Goal: Task Accomplishment & Management: Manage account settings

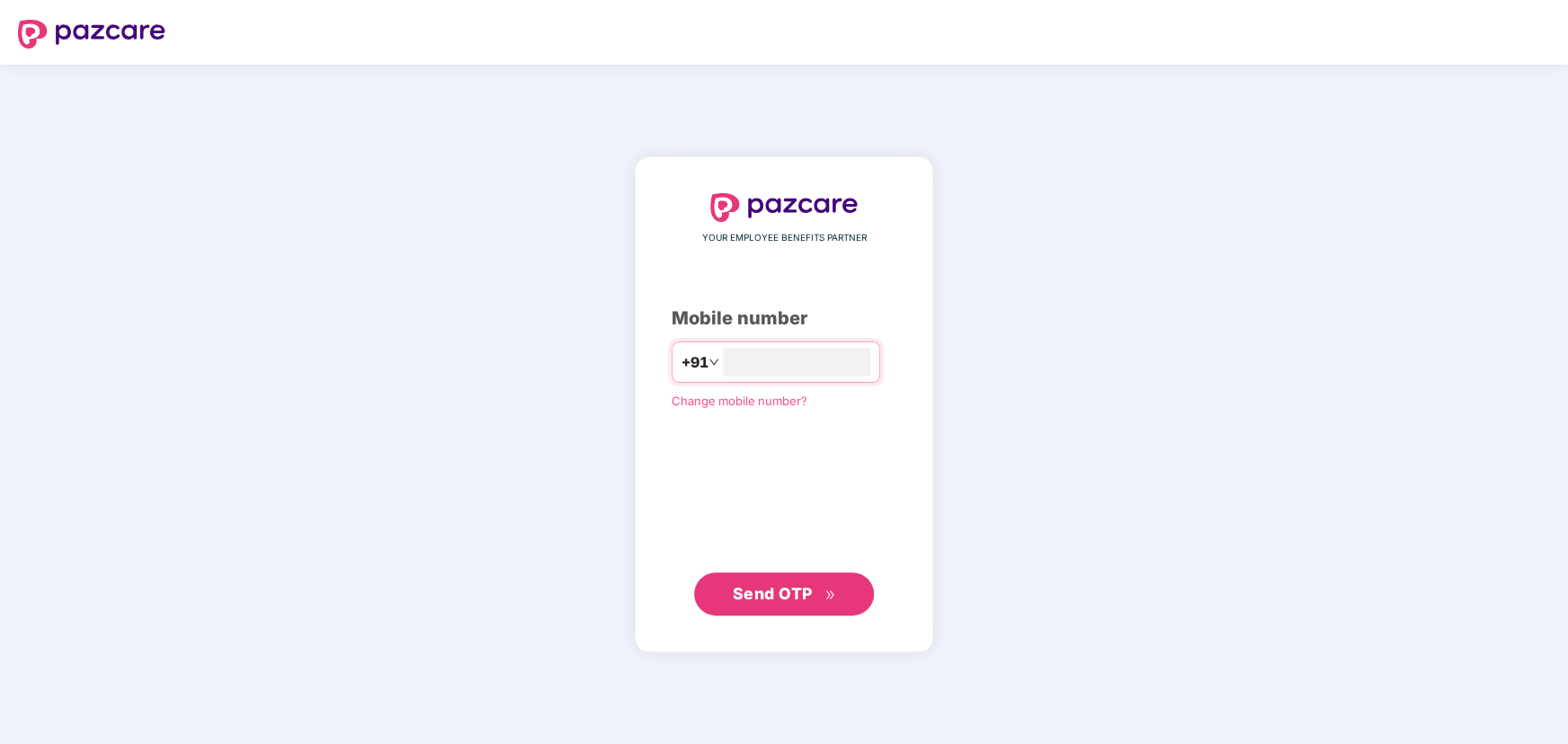
type input "**********"
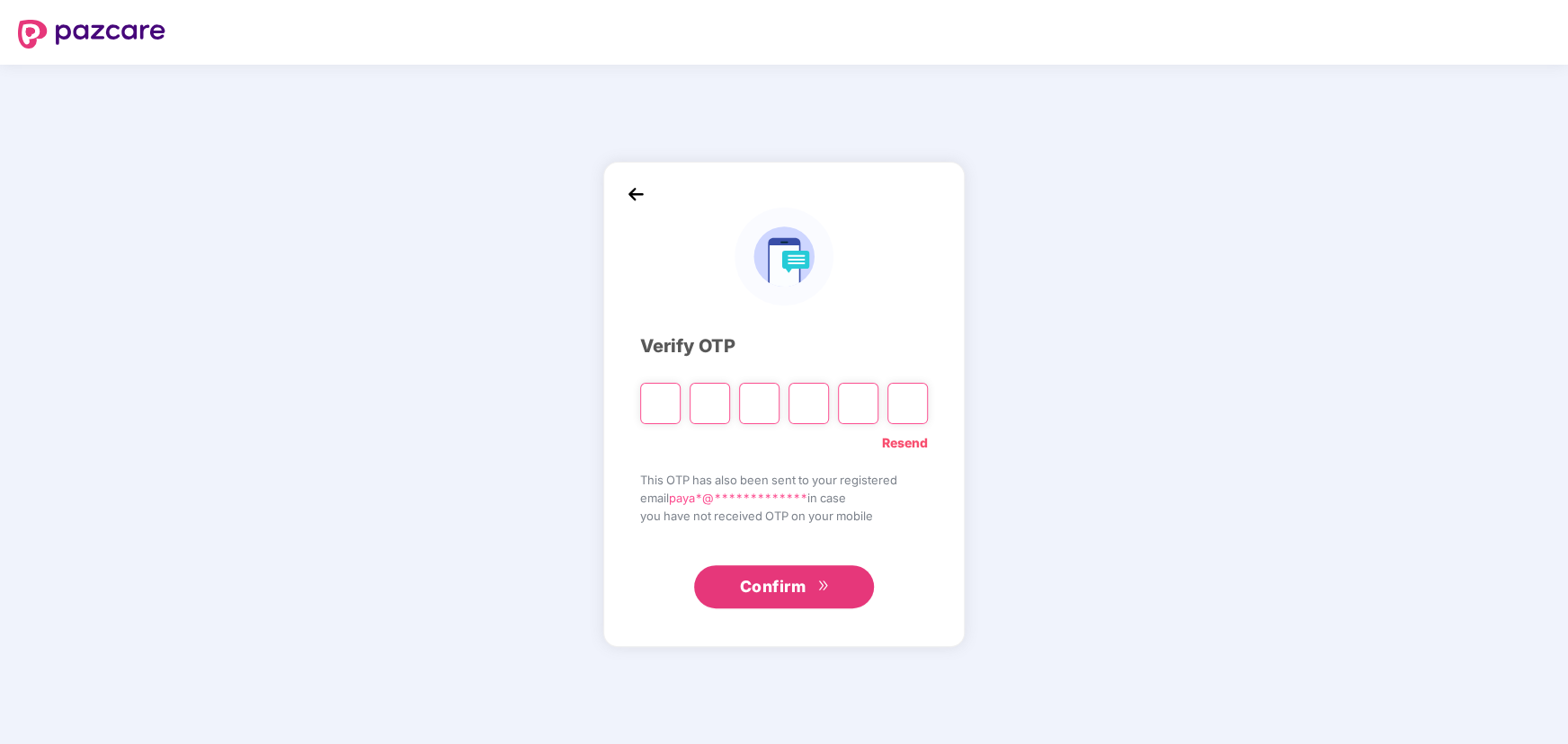
type input "*"
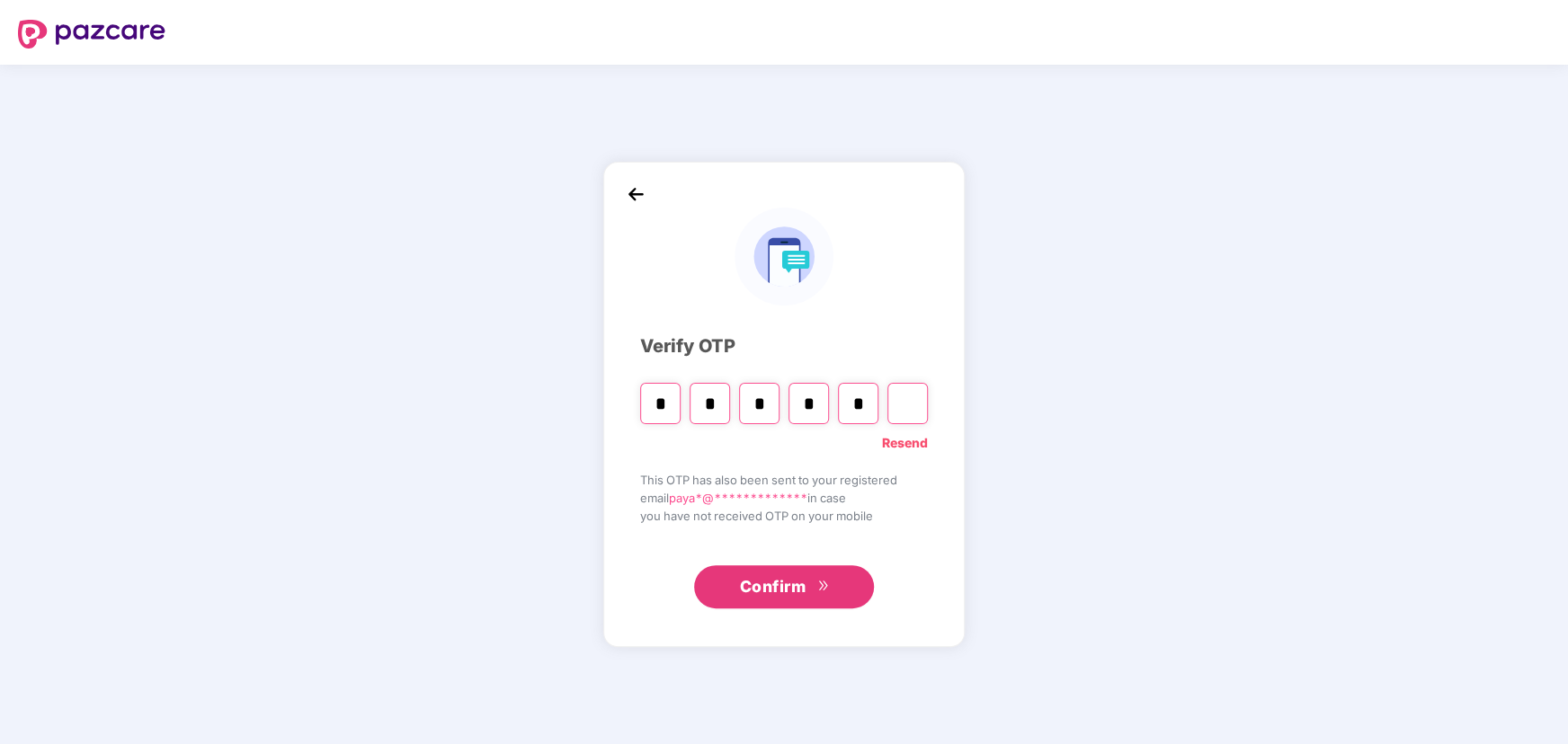
type input "*"
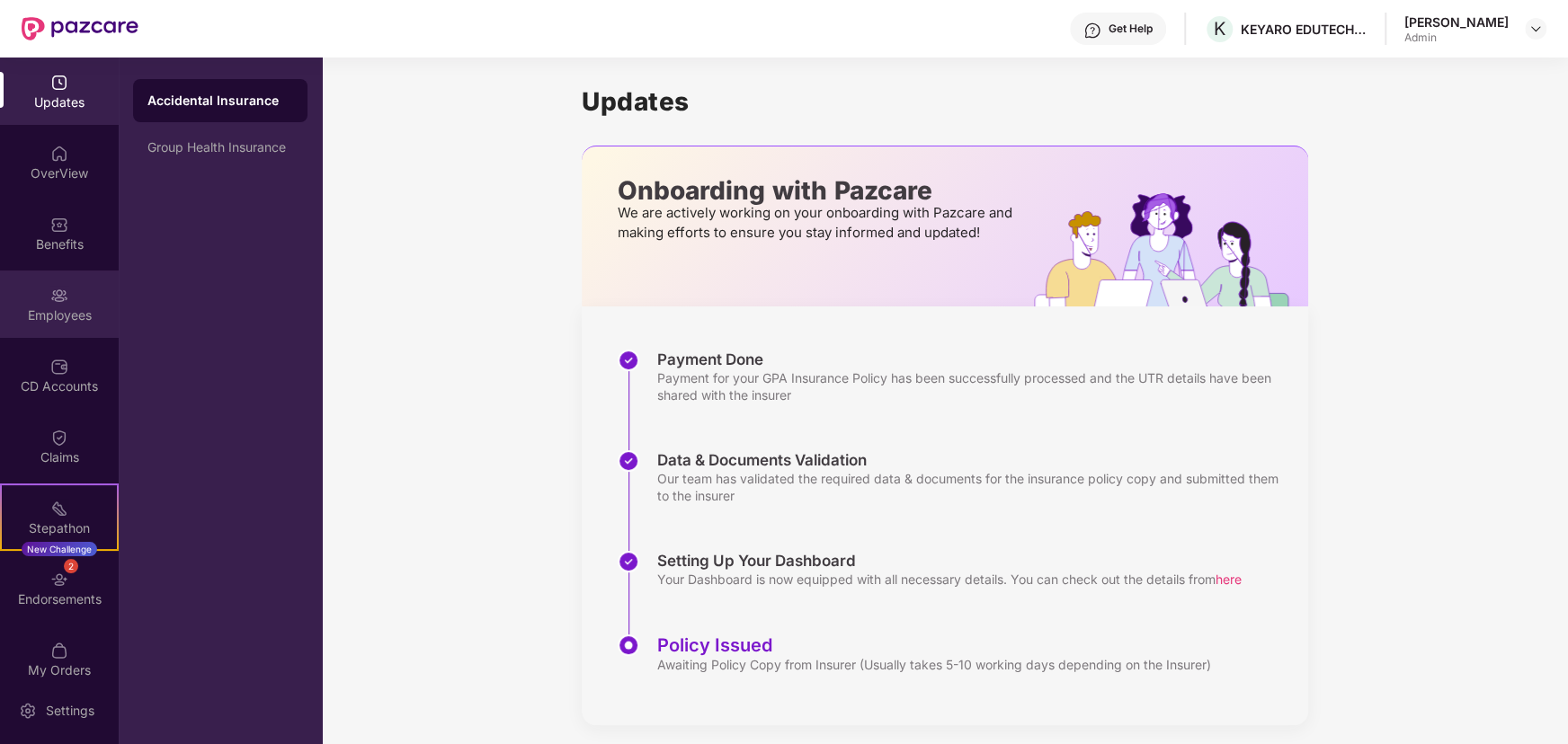
click at [47, 315] on div "Employees" at bounding box center [59, 315] width 118 height 18
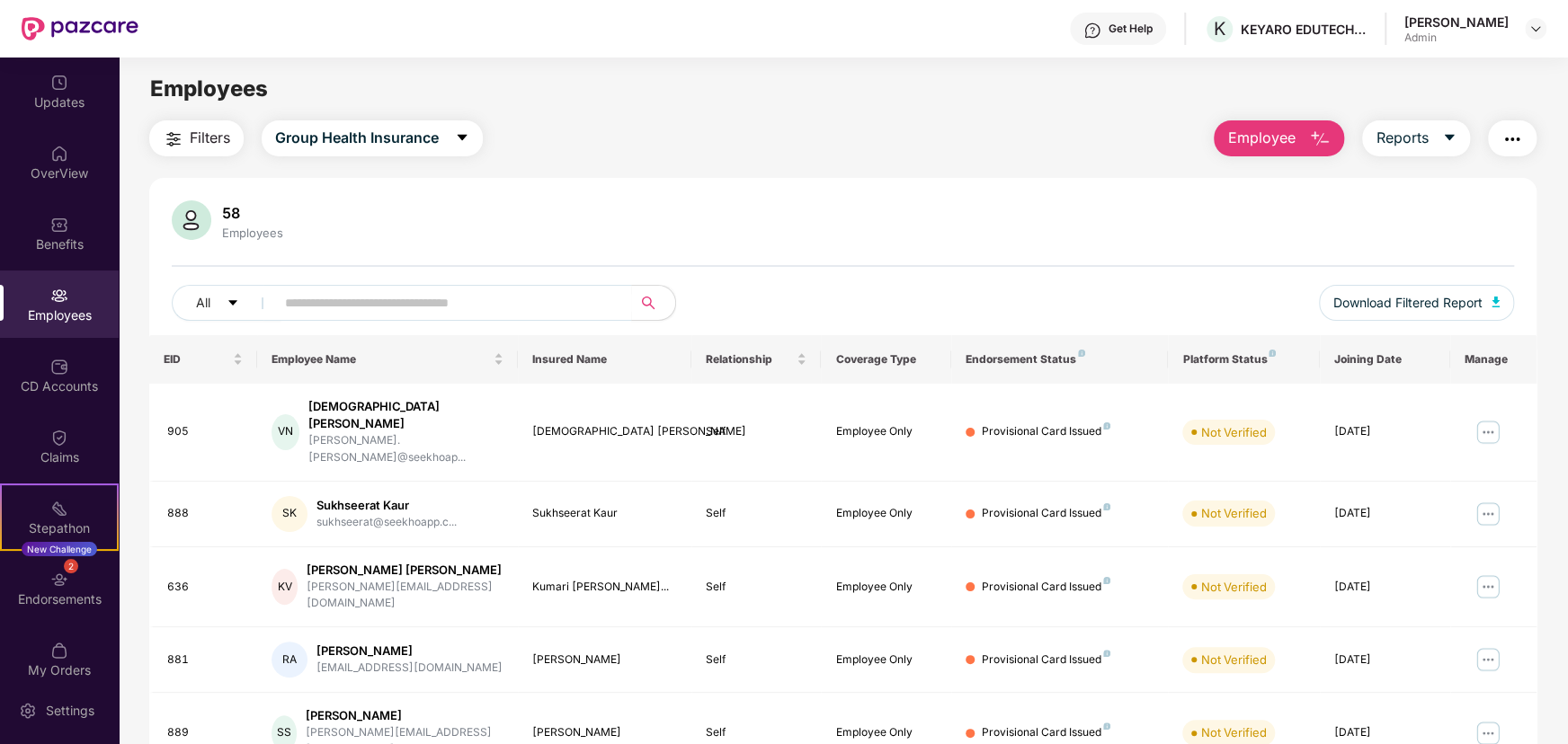
click at [1510, 141] on img "button" at bounding box center [1512, 139] width 22 height 22
click at [1537, 25] on img at bounding box center [1534, 28] width 14 height 14
